Goal: Task Accomplishment & Management: Manage account settings

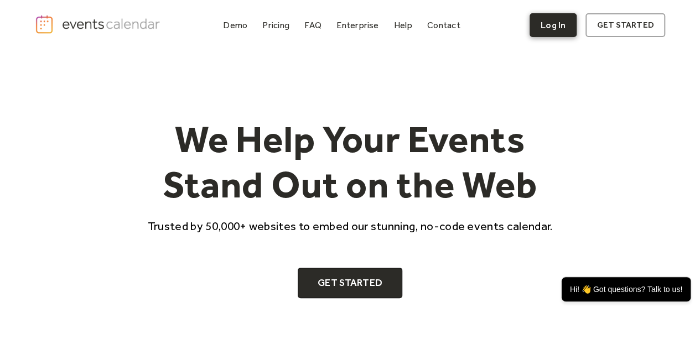
click at [549, 27] on link "Log In" at bounding box center [552, 25] width 47 height 24
click at [560, 23] on link "Log In" at bounding box center [552, 25] width 47 height 24
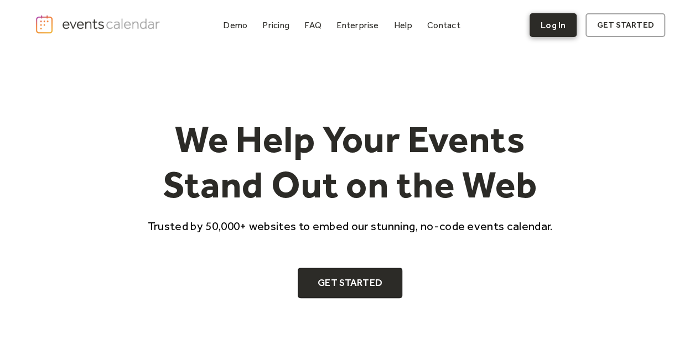
click at [549, 28] on link "Log In" at bounding box center [552, 25] width 47 height 24
